Goal: Find specific page/section: Find specific page/section

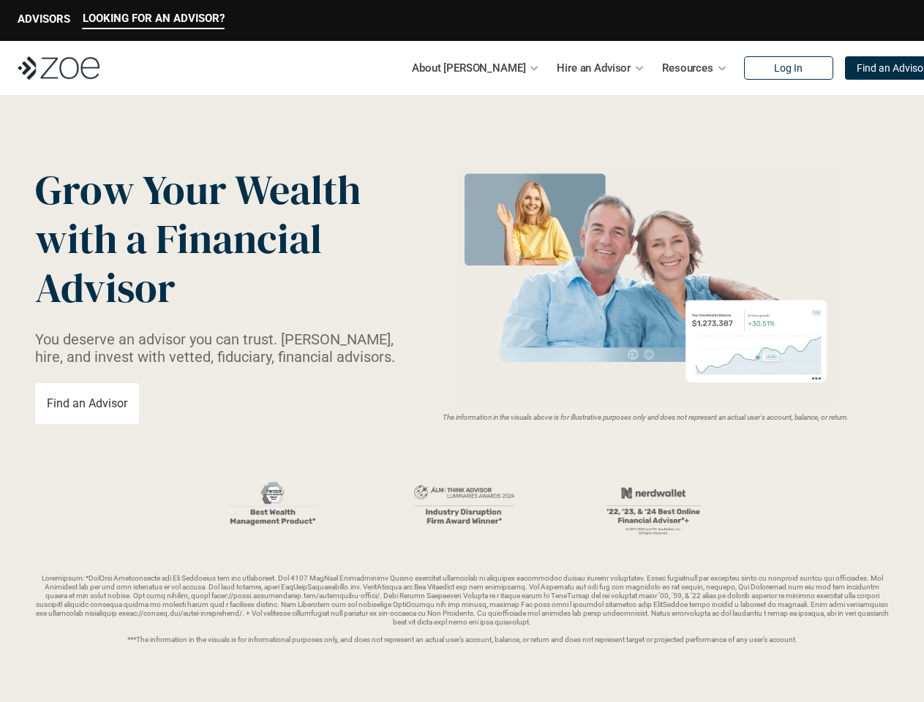
click at [462, 351] on img at bounding box center [646, 286] width 390 height 238
click at [153, 20] on p "LOOKING FOR AN ADVISOR?" at bounding box center [154, 18] width 142 height 13
click at [44, 20] on p "ADVISORS" at bounding box center [44, 18] width 53 height 13
